Goal: Contribute content: Contribute content

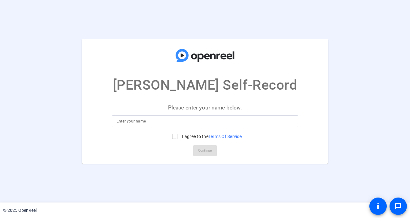
click at [191, 118] on input at bounding box center [205, 121] width 177 height 7
click at [153, 118] on input at bounding box center [205, 121] width 177 height 7
type input "[PERSON_NAME]"
click at [173, 135] on input "I agree to the Terms Of Service" at bounding box center [175, 136] width 12 height 12
checkbox input "true"
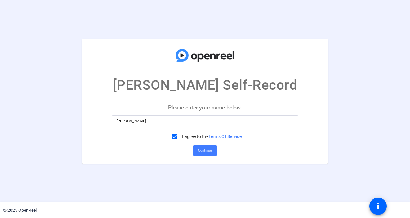
click at [205, 152] on span "Continue" at bounding box center [205, 150] width 14 height 9
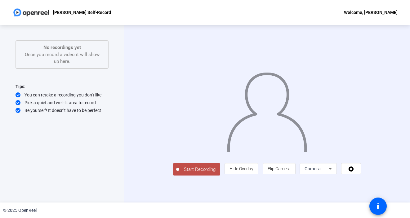
click at [183, 136] on div at bounding box center [267, 105] width 188 height 106
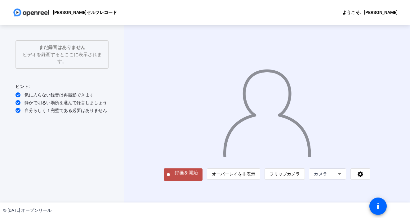
click at [202, 110] on div at bounding box center [267, 105] width 207 height 116
click at [175, 176] on font "録画を開始" at bounding box center [186, 173] width 23 height 6
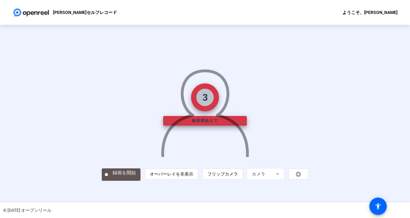
click at [229, 153] on img at bounding box center [205, 110] width 89 height 93
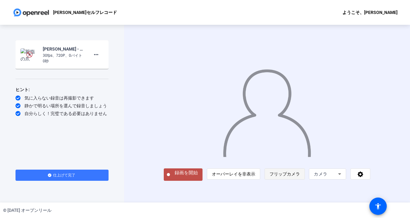
click at [298, 177] on font "フリップカメラ" at bounding box center [285, 174] width 30 height 5
click at [256, 177] on font "オーバーレイを非表示" at bounding box center [233, 174] width 43 height 5
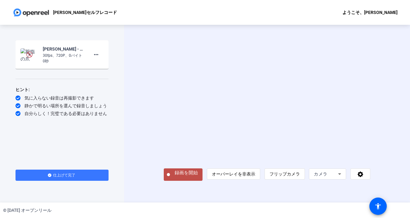
click at [175, 176] on font "録画を開始" at bounding box center [186, 173] width 23 height 6
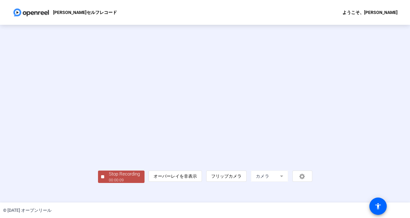
click at [98, 165] on video at bounding box center [205, 104] width 215 height 121
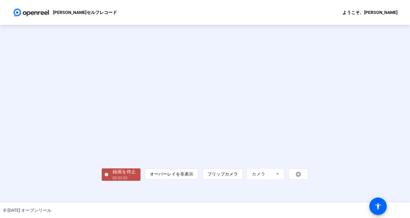
click at [113, 181] on div "00:00:00" at bounding box center [124, 178] width 23 height 6
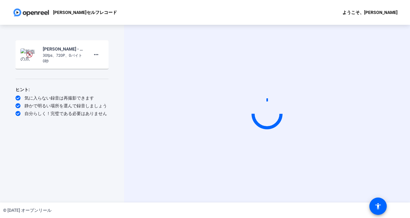
scroll to position [0, 0]
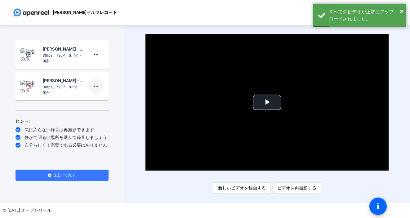
click at [99, 87] on mat-icon "more_horiz" at bounding box center [96, 86] width 7 height 7
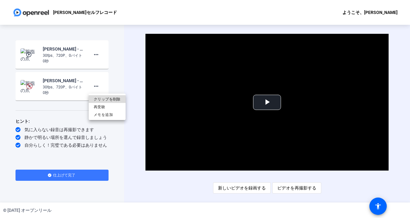
click at [112, 99] on font "クリップを削除" at bounding box center [107, 99] width 27 height 4
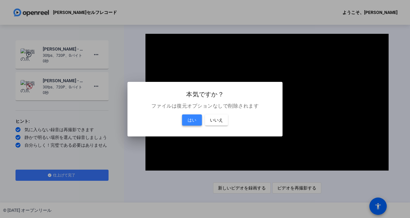
click at [196, 120] on font "はい" at bounding box center [192, 120] width 9 height 5
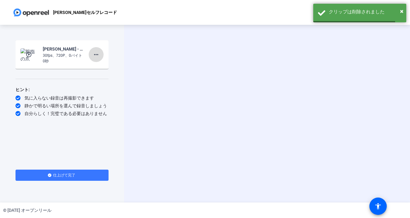
click at [100, 56] on span at bounding box center [96, 54] width 15 height 15
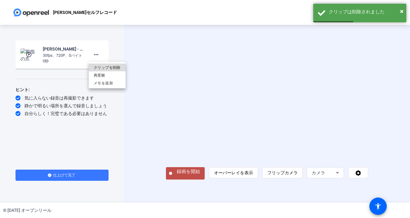
click at [111, 69] on font "クリップを削除" at bounding box center [107, 68] width 27 height 4
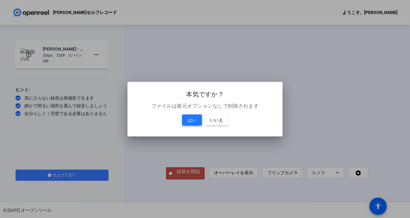
click at [187, 121] on span at bounding box center [192, 120] width 20 height 15
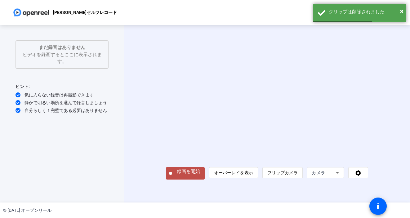
click at [177, 174] on font "録画を開始" at bounding box center [188, 172] width 23 height 6
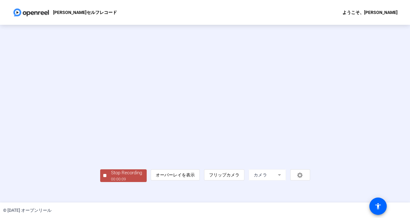
scroll to position [23, 0]
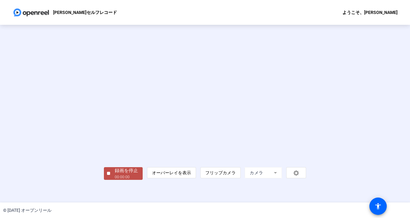
click at [115, 174] on font "録画を停止" at bounding box center [126, 171] width 23 height 6
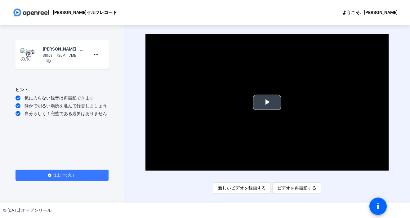
click at [267, 102] on span "Video Player" at bounding box center [267, 102] width 0 height 0
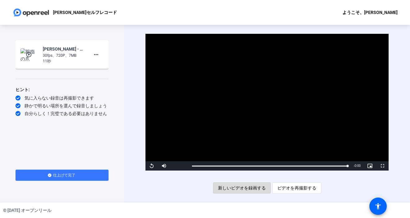
click at [238, 188] on font "新しいビデオを録画する" at bounding box center [242, 188] width 48 height 5
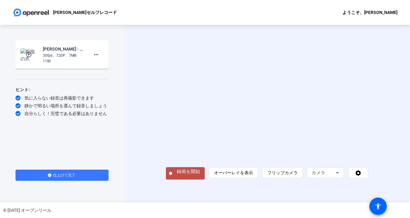
click at [177, 174] on font "録画を開始" at bounding box center [188, 172] width 23 height 6
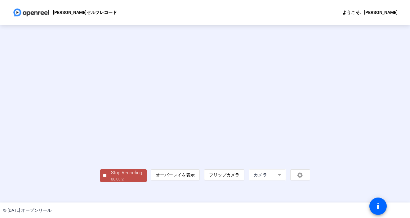
click at [100, 164] on video at bounding box center [205, 104] width 210 height 118
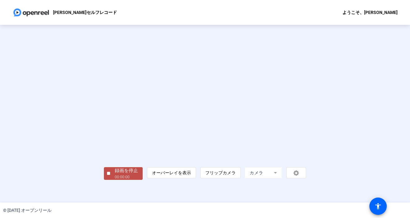
click at [115, 174] on font "録画を停止" at bounding box center [126, 171] width 23 height 6
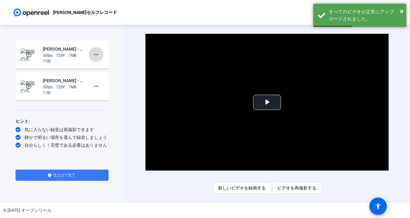
click at [100, 57] on mat-icon "more_horiz" at bounding box center [96, 54] width 7 height 7
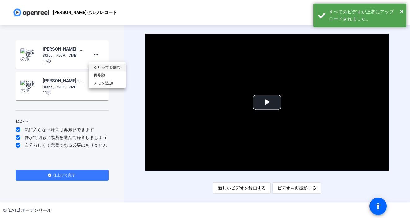
click at [115, 67] on font "クリップを削除" at bounding box center [107, 68] width 27 height 4
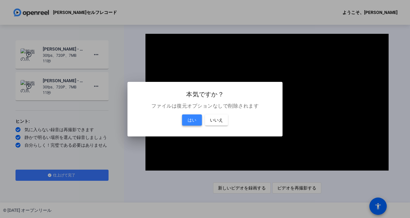
click at [198, 120] on span at bounding box center [192, 120] width 20 height 15
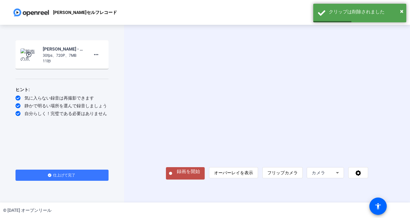
click at [177, 174] on font "録画を開始" at bounding box center [188, 172] width 23 height 6
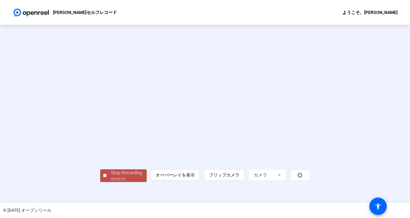
scroll to position [23, 0]
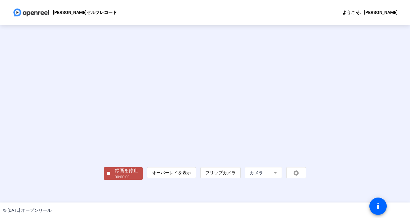
click at [115, 174] on font "録画を停止" at bounding box center [126, 171] width 23 height 6
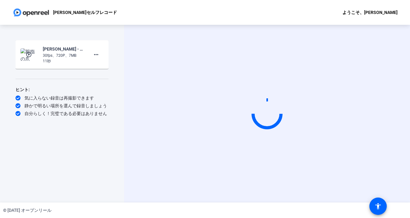
scroll to position [0, 0]
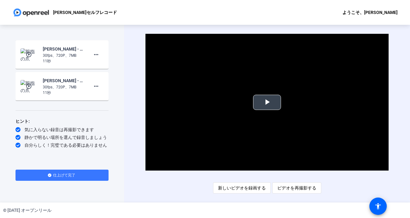
click at [267, 102] on span "Video Player" at bounding box center [267, 102] width 0 height 0
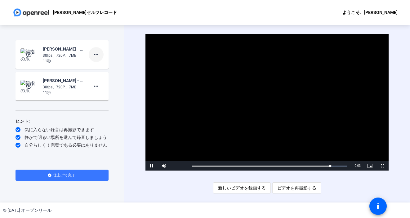
click at [95, 58] on mat-icon "more_horiz" at bounding box center [96, 54] width 7 height 7
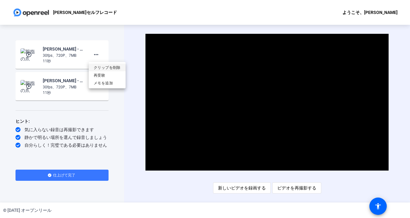
click at [119, 68] on font "クリップを削除" at bounding box center [107, 68] width 27 height 4
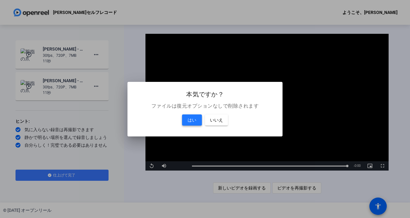
click at [196, 117] on span "はい" at bounding box center [192, 119] width 9 height 7
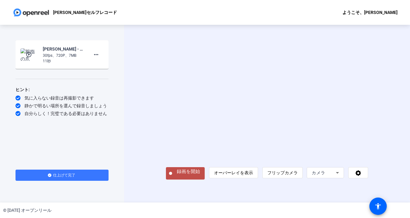
click at [177, 176] on font "録画を開始" at bounding box center [188, 174] width 23 height 6
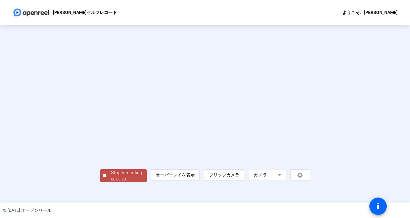
click at [100, 164] on video at bounding box center [205, 104] width 210 height 118
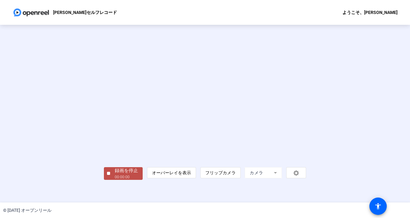
click at [115, 174] on font "録画を停止" at bounding box center [126, 171] width 23 height 6
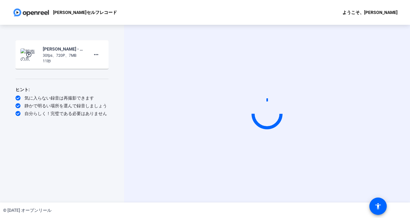
scroll to position [0, 0]
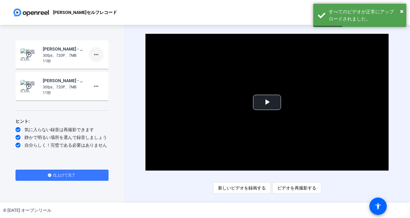
click at [96, 61] on span at bounding box center [96, 54] width 15 height 15
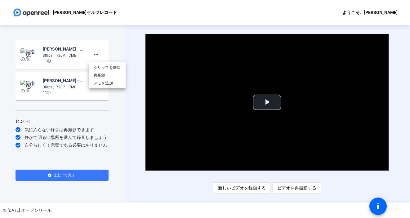
click at [125, 57] on div at bounding box center [205, 109] width 410 height 218
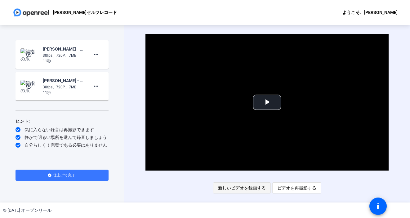
click at [254, 187] on font "新しいビデオを録画する" at bounding box center [242, 188] width 48 height 5
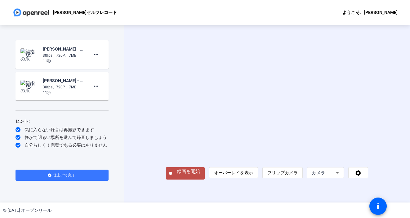
click at [178, 174] on font "録画を開始" at bounding box center [188, 172] width 23 height 6
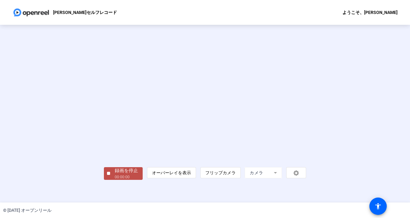
scroll to position [23, 0]
click at [115, 174] on font "録画を停止" at bounding box center [126, 171] width 23 height 6
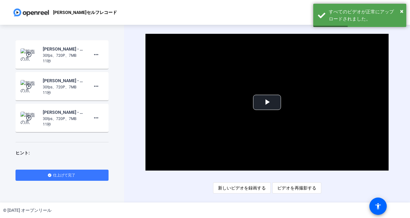
click at [29, 57] on mat-icon "play_circle_outline" at bounding box center [29, 55] width 7 height 6
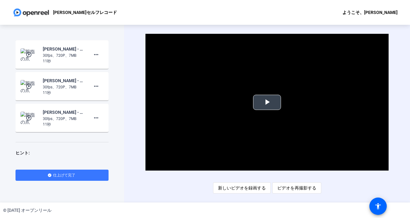
click at [267, 102] on span "Video Player" at bounding box center [267, 102] width 0 height 0
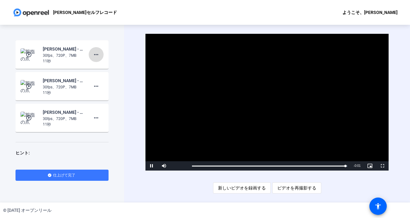
click at [97, 57] on mat-icon "more_horiz" at bounding box center [96, 54] width 7 height 7
click at [98, 76] on font "再受験" at bounding box center [99, 75] width 11 height 4
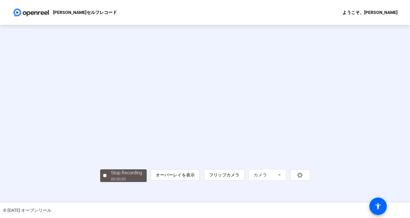
click at [145, 164] on video at bounding box center [205, 104] width 210 height 118
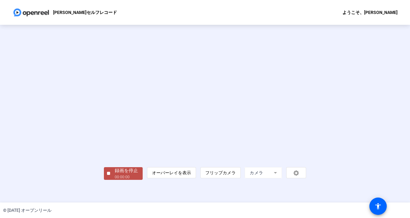
click at [115, 179] on font "00:00:00" at bounding box center [122, 177] width 15 height 4
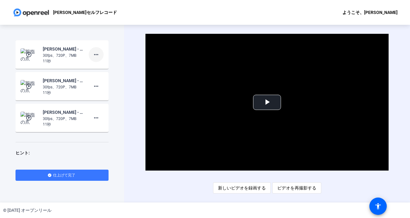
click at [99, 50] on span at bounding box center [96, 54] width 15 height 15
click at [114, 73] on span "再受験" at bounding box center [107, 75] width 27 height 7
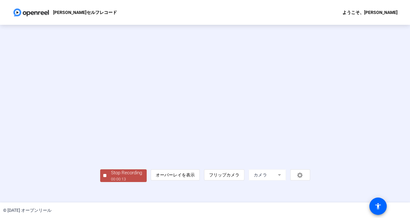
scroll to position [23, 0]
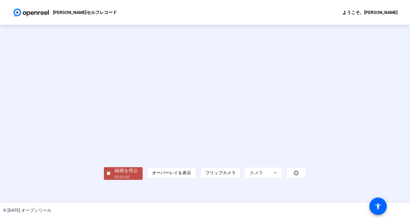
click at [115, 174] on div "録画を停止" at bounding box center [126, 170] width 23 height 7
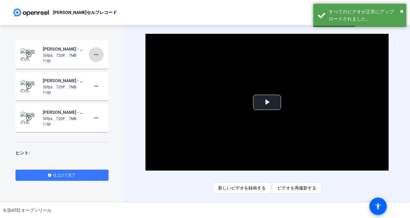
click at [97, 55] on mat-icon "more_horiz" at bounding box center [96, 54] width 7 height 7
click at [104, 73] on span "再受験" at bounding box center [107, 75] width 27 height 7
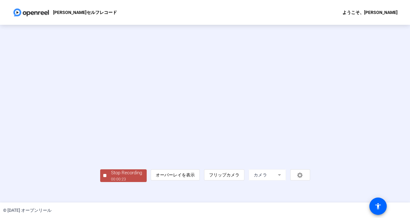
scroll to position [23, 0]
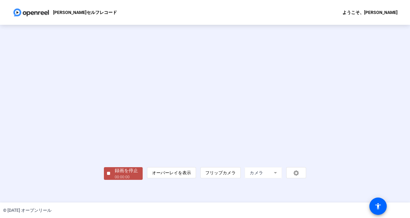
click at [115, 174] on font "録画を停止" at bounding box center [126, 171] width 23 height 6
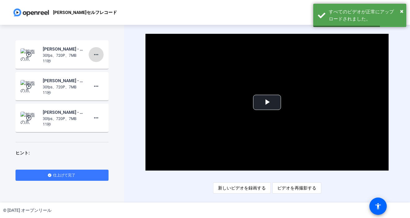
click at [98, 57] on mat-icon "more_horiz" at bounding box center [96, 54] width 7 height 7
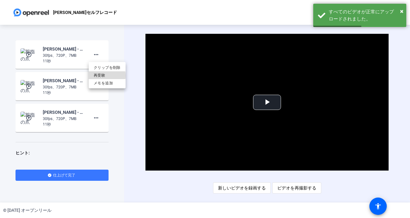
click at [103, 76] on font "再受験" at bounding box center [99, 75] width 11 height 4
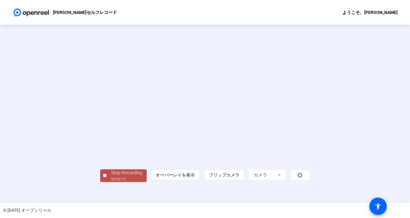
click at [14, 171] on div "Stop Recording 00:00:23 person オーバーレイを表示 flip フリップカメラ カメラ" at bounding box center [205, 114] width 410 height 178
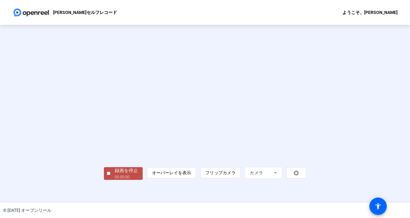
click at [115, 179] on font "00:00:00" at bounding box center [122, 177] width 15 height 4
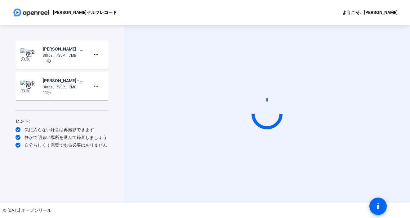
scroll to position [0, 0]
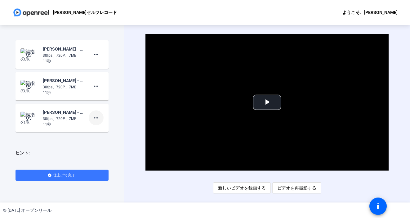
click at [96, 118] on mat-icon "more_horiz" at bounding box center [96, 117] width 7 height 7
click at [102, 140] on span "Retake" at bounding box center [106, 138] width 25 height 7
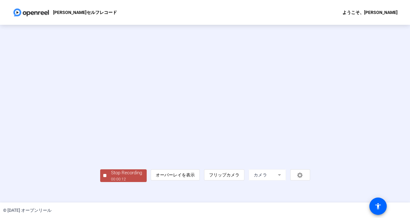
scroll to position [23, 0]
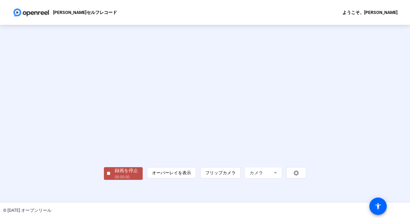
click at [115, 174] on div "録画を停止" at bounding box center [126, 170] width 23 height 7
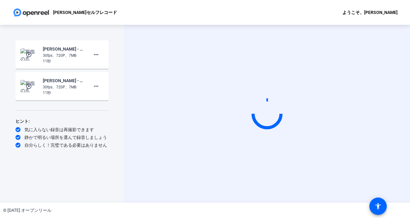
scroll to position [0, 0]
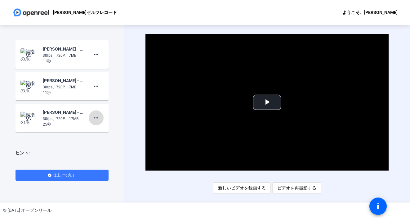
click at [97, 121] on mat-icon "more_horiz" at bounding box center [96, 117] width 7 height 7
click at [110, 134] on span "クリップを削除" at bounding box center [107, 130] width 27 height 7
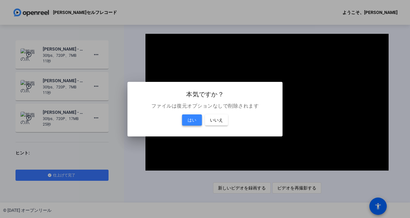
click at [187, 121] on span at bounding box center [192, 120] width 20 height 15
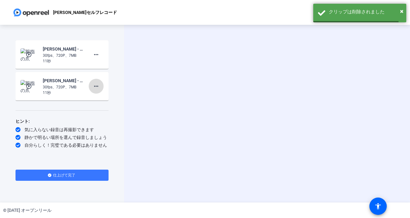
click at [97, 88] on mat-icon "more_horiz" at bounding box center [96, 86] width 7 height 7
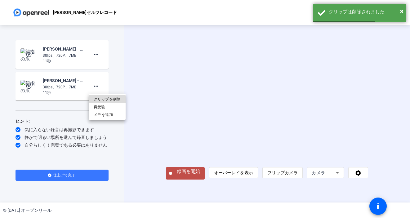
click at [105, 100] on font "クリップを削除" at bounding box center [107, 99] width 27 height 4
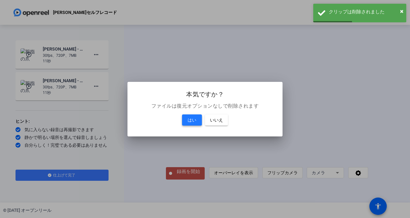
click at [189, 123] on span "はい" at bounding box center [192, 119] width 9 height 7
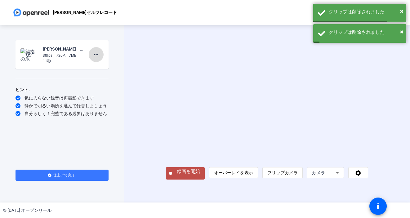
click at [95, 55] on mat-icon "more_horiz" at bounding box center [96, 54] width 7 height 7
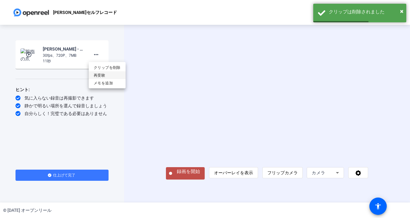
click at [96, 73] on font "再受験" at bounding box center [99, 75] width 11 height 4
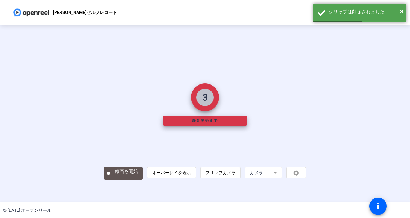
scroll to position [23, 0]
click at [213, 119] on font "録音開始まで" at bounding box center [205, 121] width 26 height 4
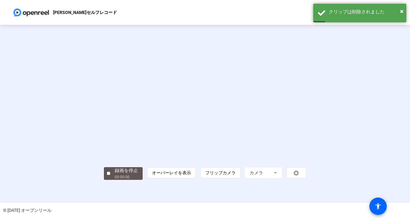
click at [104, 180] on div "録画を停止 00:00:00 person オーバーレイを表示 flip フリップカメラ カメラ" at bounding box center [205, 173] width 202 height 14
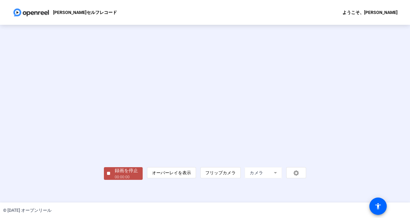
click at [115, 174] on font "録画を停止" at bounding box center [126, 171] width 23 height 6
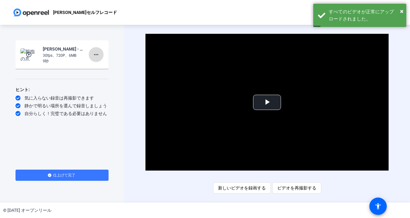
click at [97, 58] on mat-icon "more_horiz" at bounding box center [96, 54] width 7 height 7
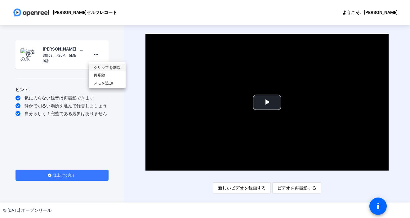
click at [102, 70] on span "クリップを削除" at bounding box center [107, 67] width 27 height 7
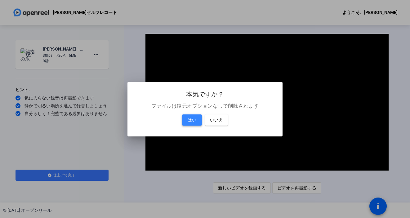
click at [198, 120] on span at bounding box center [192, 120] width 20 height 15
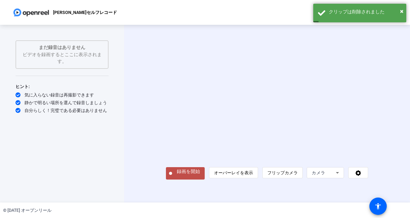
click at [326, 175] on font "カメラ" at bounding box center [319, 172] width 14 height 5
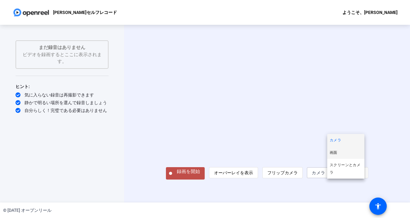
click at [342, 158] on mat-option "画面" at bounding box center [346, 153] width 37 height 12
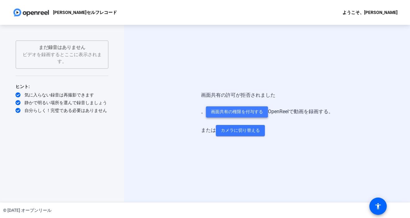
click at [211, 112] on font "画面共有の権限を付与する" at bounding box center [237, 111] width 52 height 5
click at [238, 133] on font "カメラに切り替える" at bounding box center [240, 130] width 39 height 5
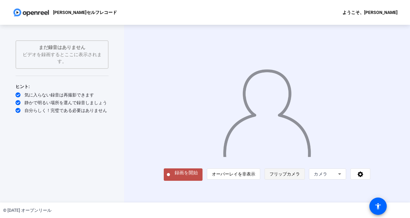
click at [300, 180] on span "フリップカメラ" at bounding box center [285, 174] width 30 height 12
click at [300, 177] on font "フリップカメラ" at bounding box center [285, 174] width 30 height 5
click at [175, 178] on font "録画を開始" at bounding box center [186, 175] width 23 height 6
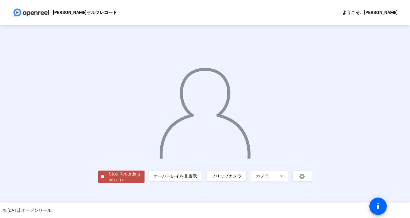
scroll to position [23, 0]
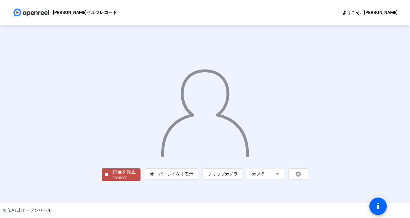
click at [113, 175] on font "録画を停止" at bounding box center [124, 172] width 23 height 6
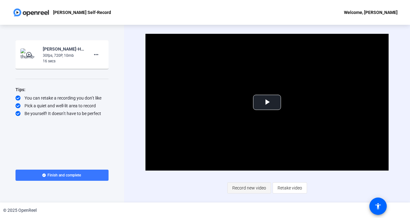
click at [256, 188] on span "Record new video" at bounding box center [250, 188] width 34 height 12
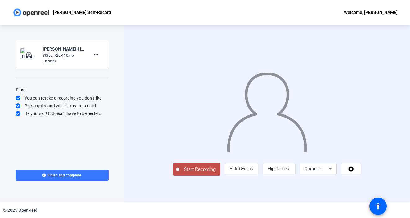
click at [188, 173] on span "Start Recording" at bounding box center [199, 169] width 41 height 7
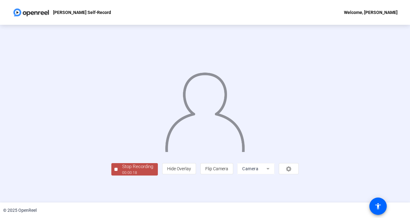
scroll to position [23, 0]
click at [122, 170] on div "Stop Recording" at bounding box center [137, 166] width 31 height 7
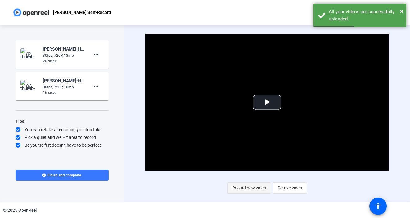
click at [245, 188] on span "Record new video" at bounding box center [250, 188] width 34 height 12
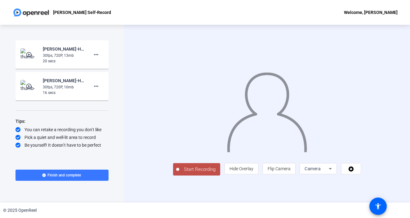
click at [184, 173] on span "Start Recording" at bounding box center [199, 169] width 41 height 7
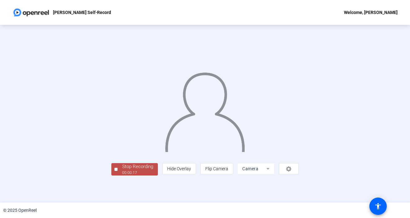
scroll to position [23, 0]
click at [122, 170] on div "Stop Recording" at bounding box center [137, 166] width 31 height 7
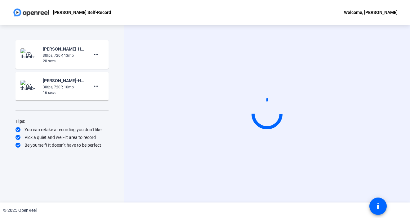
scroll to position [0, 0]
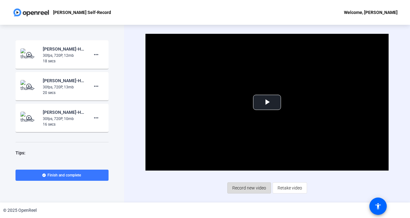
click at [247, 186] on span "Record new video" at bounding box center [250, 188] width 34 height 12
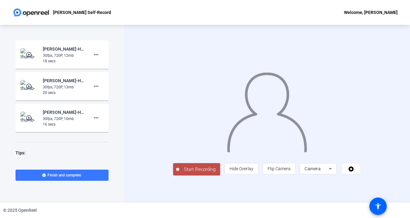
click at [184, 173] on span "Start Recording" at bounding box center [199, 169] width 41 height 7
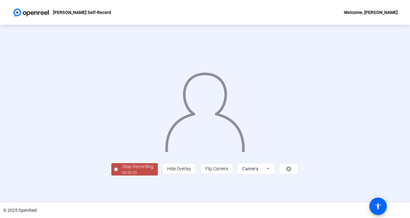
scroll to position [23, 0]
click at [122, 170] on div "Stop Recording" at bounding box center [137, 166] width 31 height 7
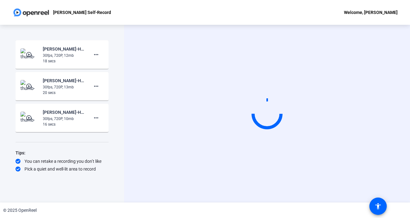
scroll to position [0, 0]
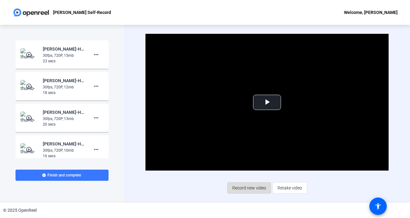
click at [249, 193] on span "Record new video" at bounding box center [250, 188] width 34 height 12
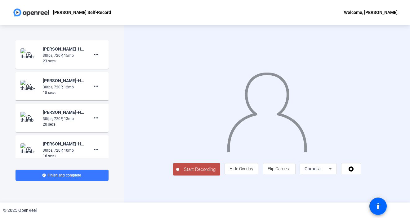
click at [189, 173] on span "Start Recording" at bounding box center [199, 169] width 41 height 7
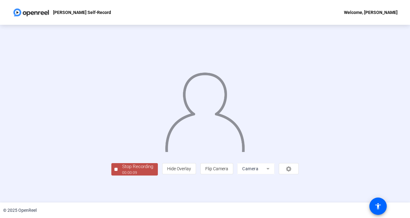
scroll to position [23, 0]
click at [122, 170] on div "Stop Recording" at bounding box center [137, 166] width 31 height 7
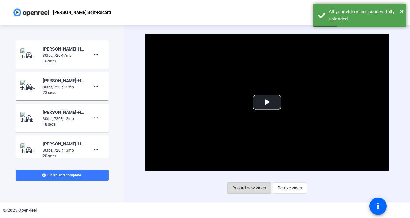
click at [250, 186] on span "Record new video" at bounding box center [250, 188] width 34 height 12
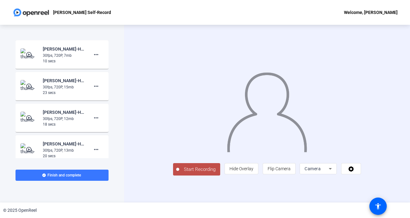
click at [189, 173] on span "Start Recording" at bounding box center [199, 169] width 41 height 7
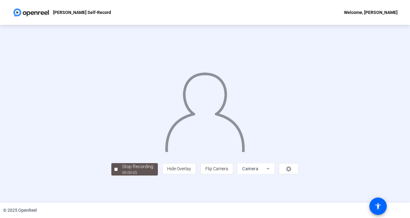
scroll to position [23, 0]
click at [118, 176] on span "Stop Recording 00:00:07" at bounding box center [138, 169] width 40 height 13
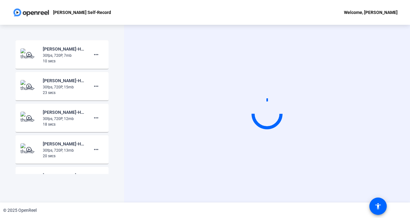
scroll to position [0, 0]
